Goal: Obtain resource: Obtain resource

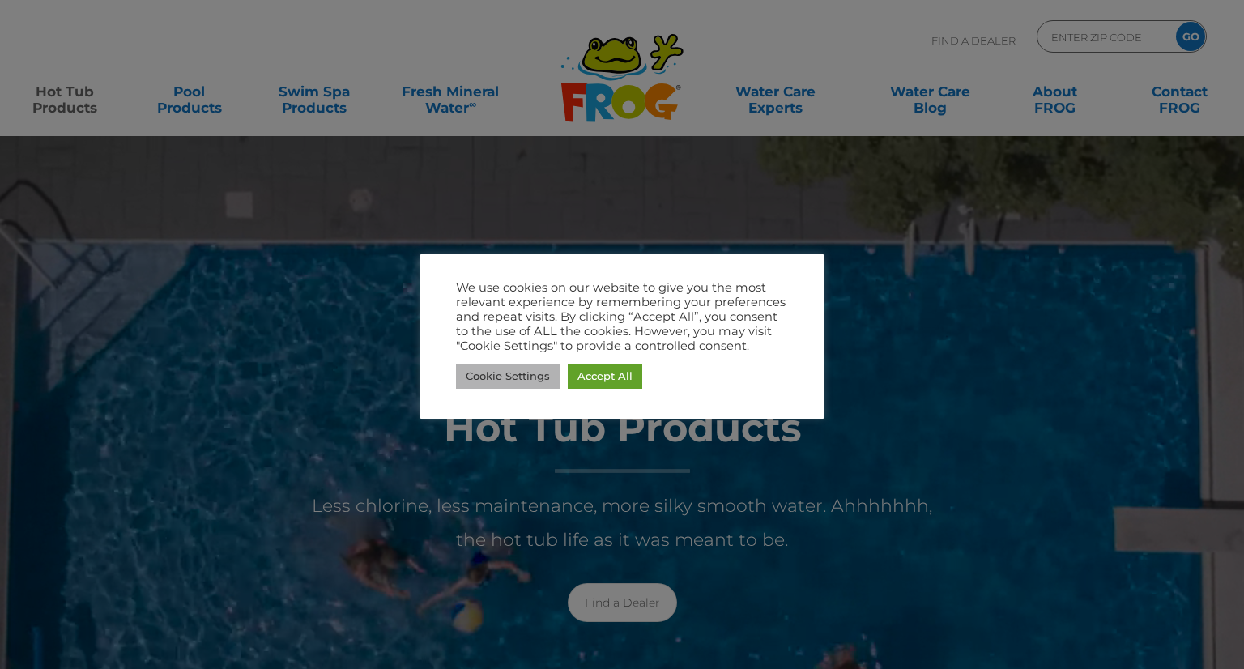
click at [530, 378] on link "Cookie Settings" at bounding box center [508, 376] width 104 height 25
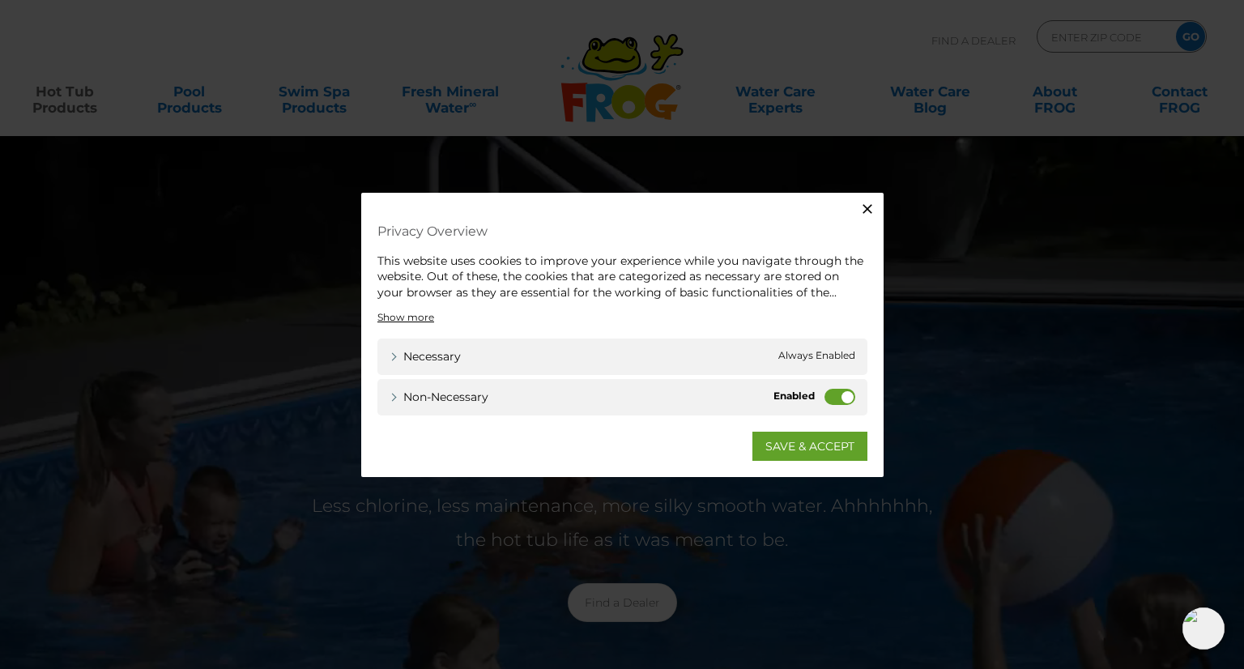
click at [842, 392] on label "Non-necessary" at bounding box center [839, 397] width 31 height 16
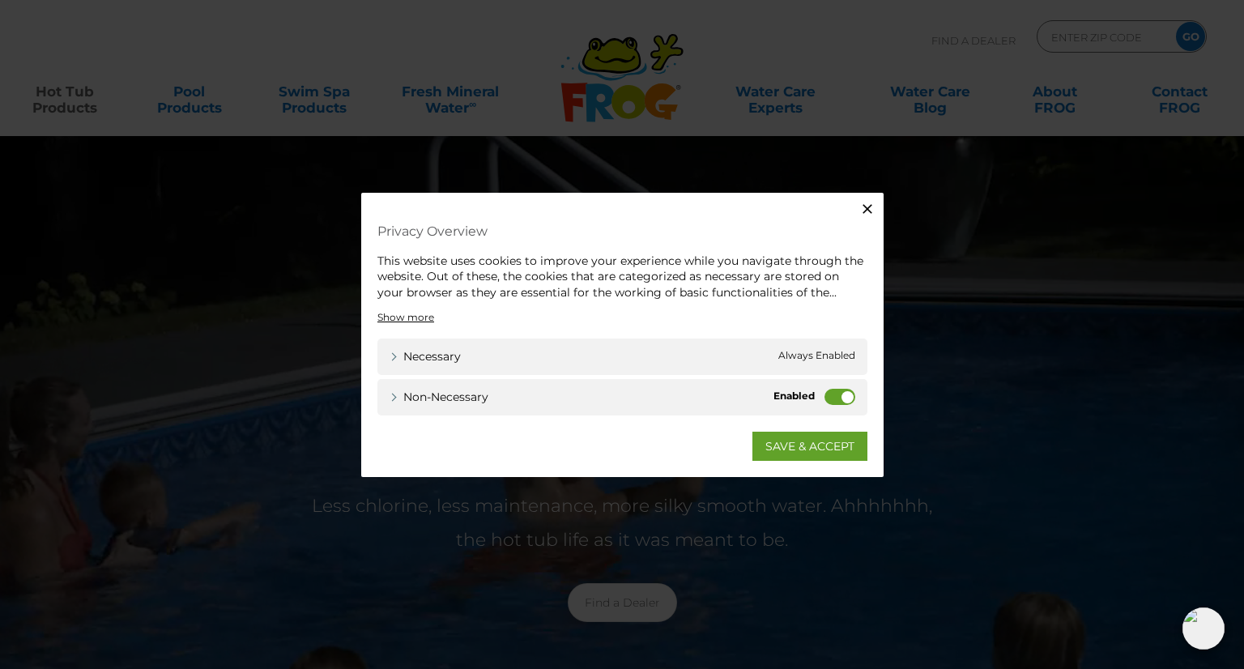
click at [0, 0] on input "Non-necessary" at bounding box center [0, 0] width 0 height 0
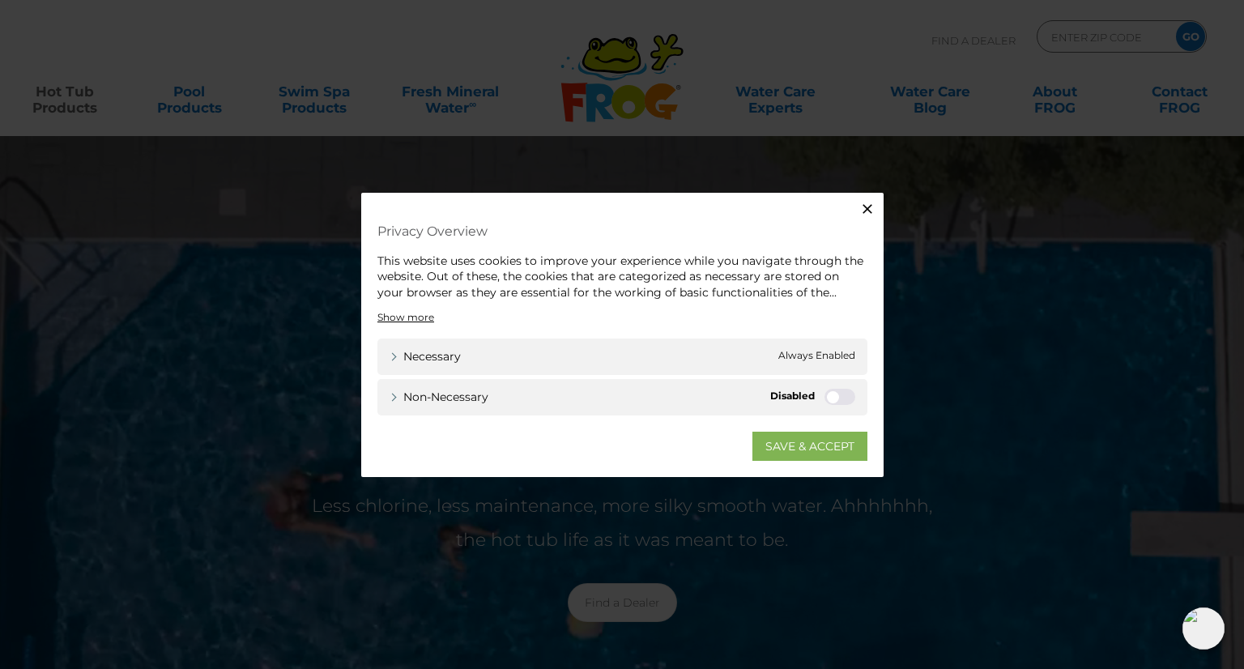
click at [794, 442] on link "SAVE & ACCEPT" at bounding box center [809, 446] width 115 height 29
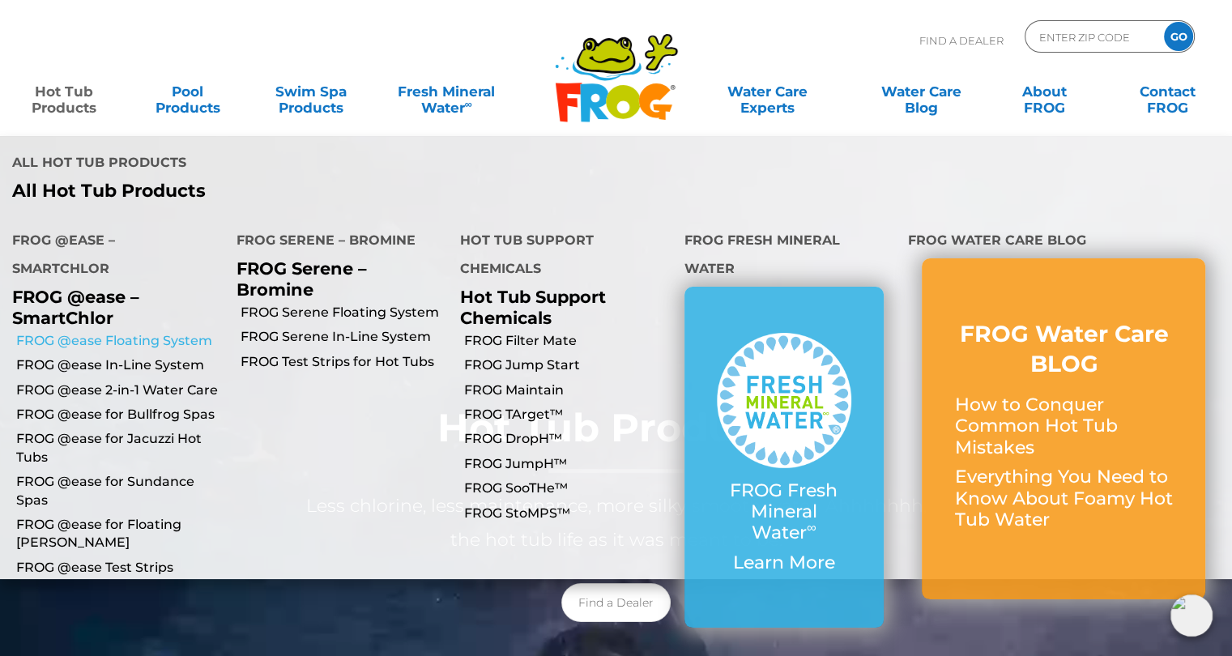
click at [92, 332] on link "FROG @ease Floating System" at bounding box center [120, 341] width 208 height 18
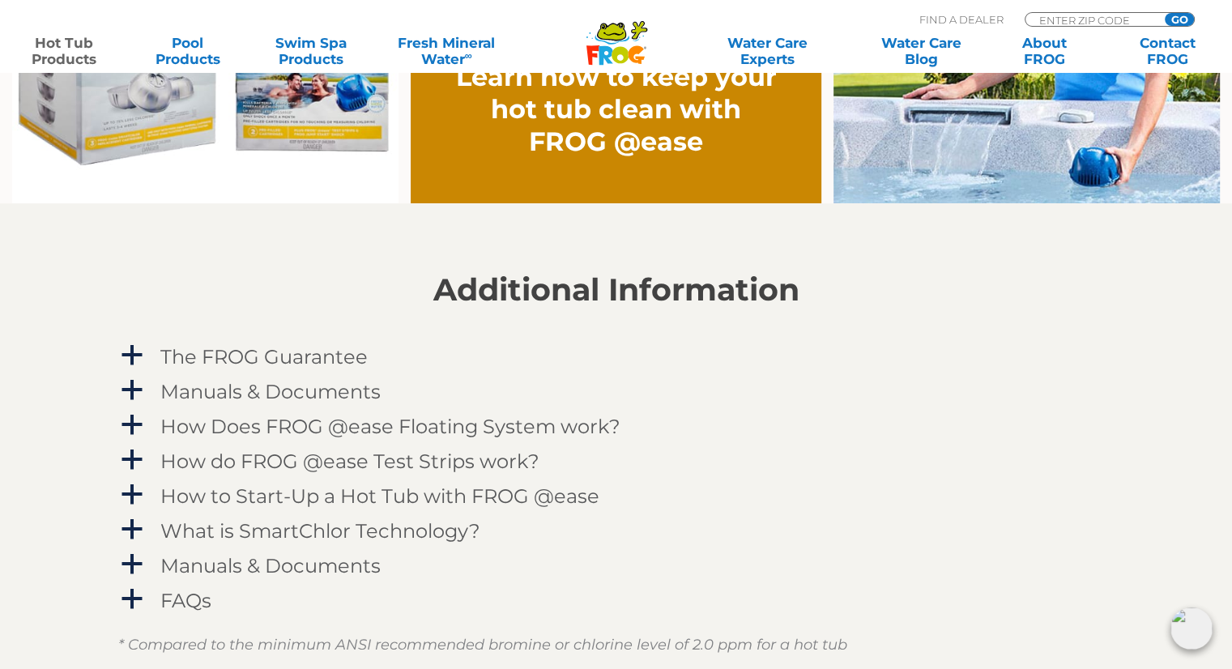
scroll to position [1458, 0]
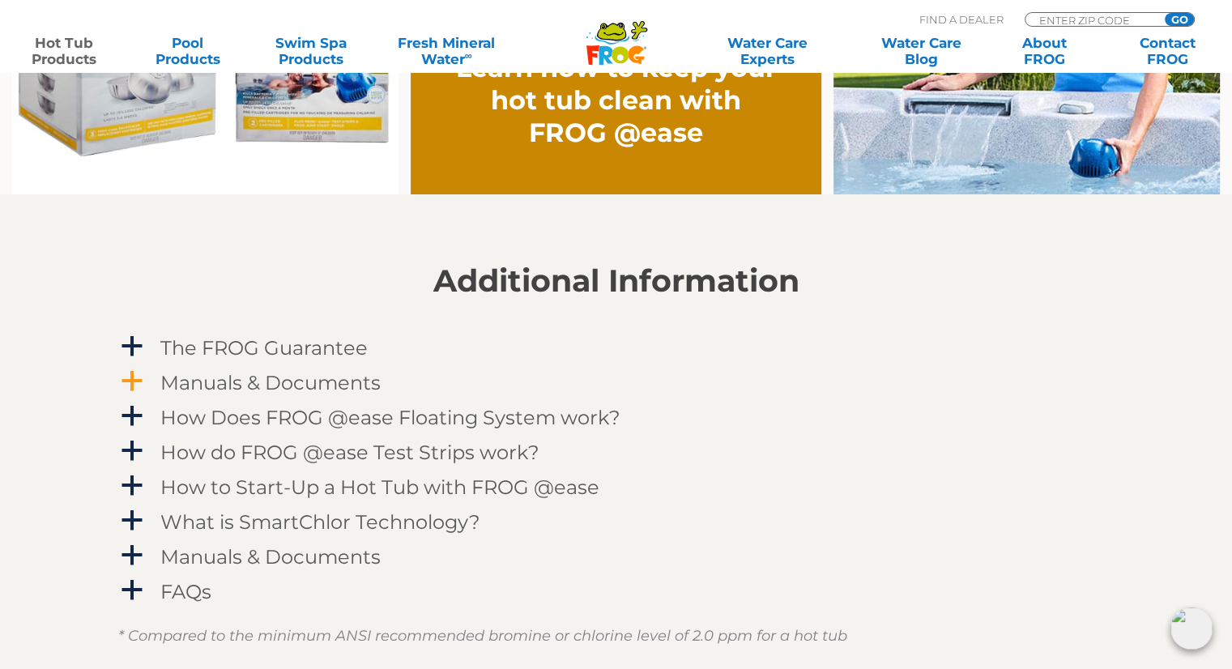
click at [251, 381] on h4 "Manuals & Documents" at bounding box center [270, 383] width 220 height 22
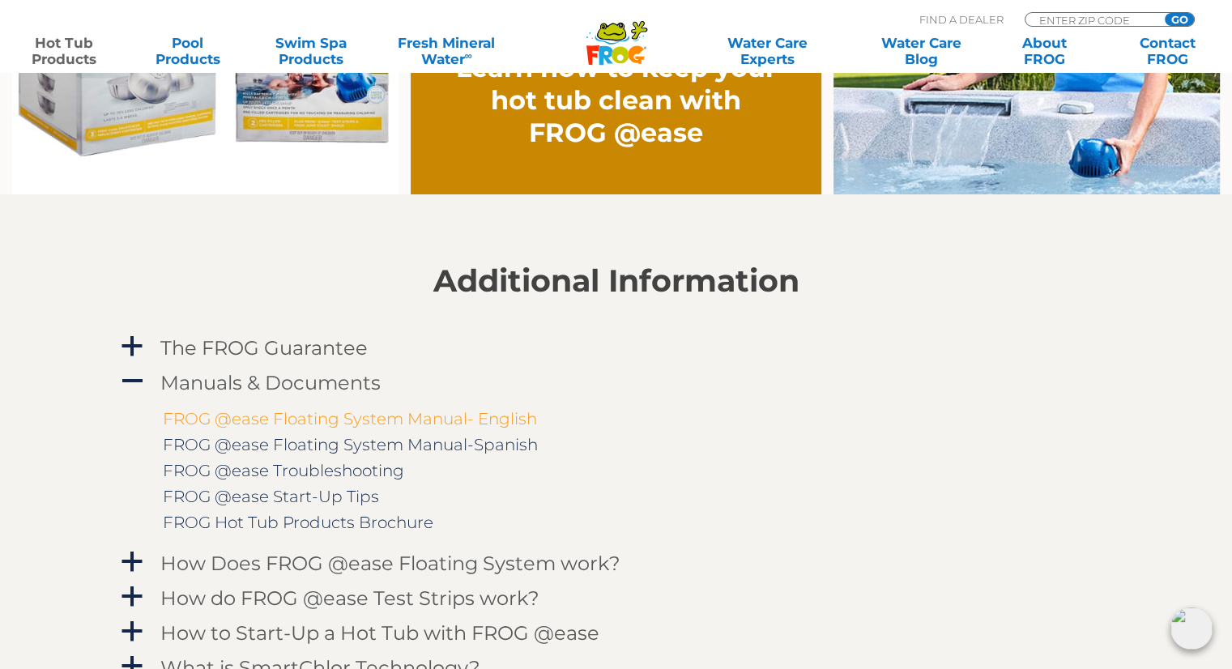
click at [492, 422] on link "FROG @ease Floating System Manual- English" at bounding box center [350, 418] width 374 height 19
